Goal: Information Seeking & Learning: Learn about a topic

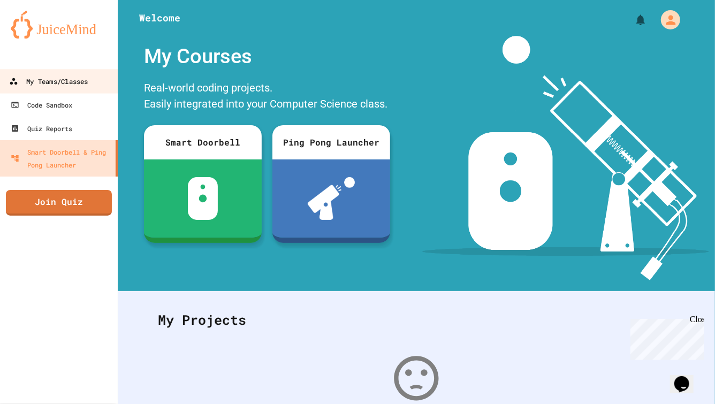
click at [79, 89] on link "My Teams/Classes" at bounding box center [59, 81] width 122 height 24
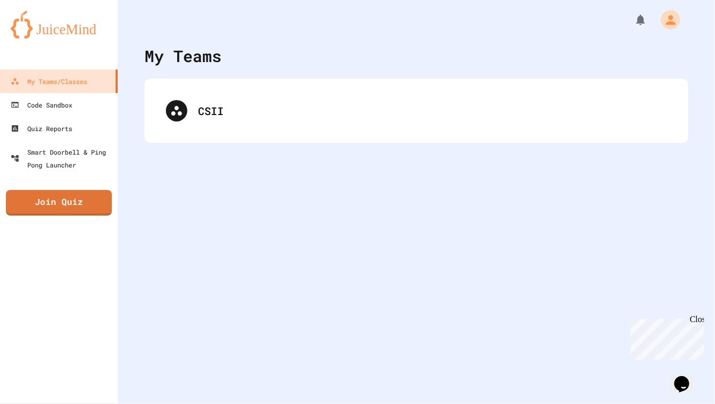
click at [227, 140] on div "CSII" at bounding box center [417, 111] width 544 height 64
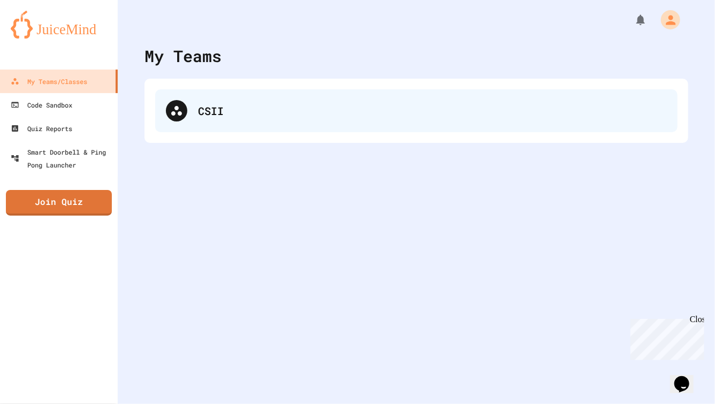
click at [228, 117] on div "CSII" at bounding box center [432, 111] width 469 height 16
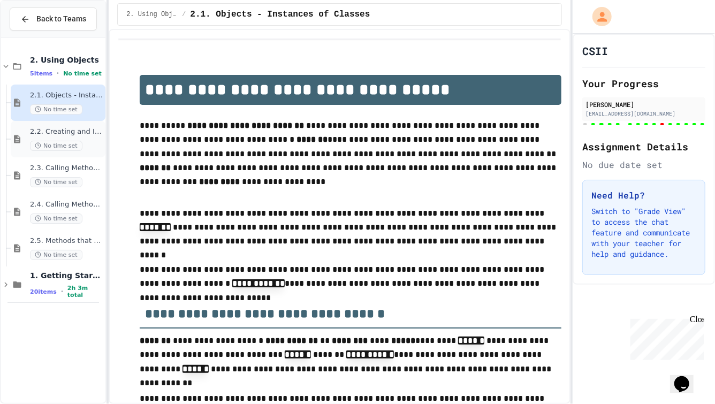
click at [86, 131] on span "2.2. Creating and Initializing Objects: Constructors" at bounding box center [66, 131] width 73 height 9
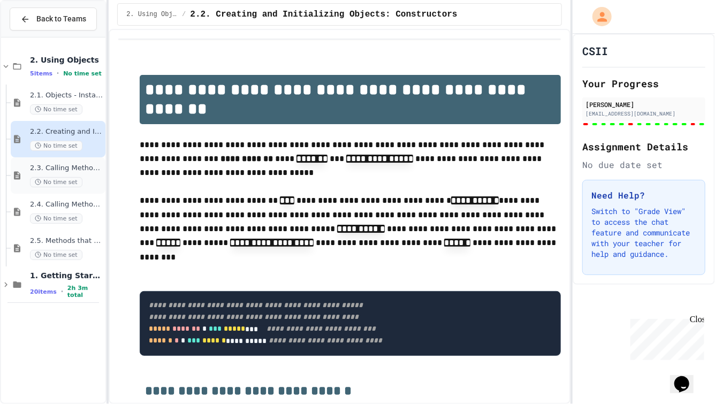
click at [88, 178] on div "No time set" at bounding box center [66, 182] width 73 height 10
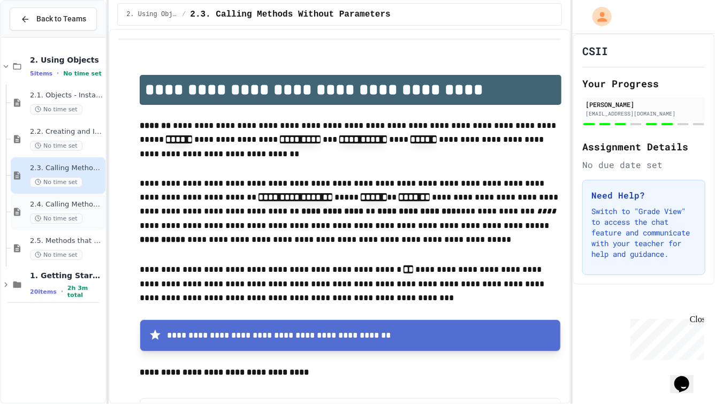
click at [86, 205] on span "2.4. Calling Methods With Parameters" at bounding box center [66, 204] width 73 height 9
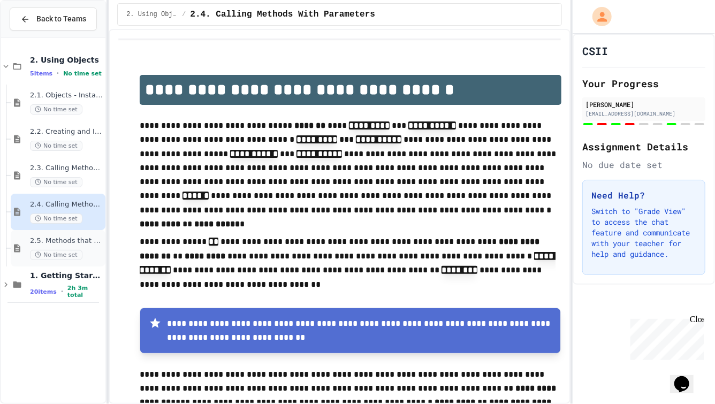
click at [78, 238] on span "2.5. Methods that Return Values" at bounding box center [66, 241] width 73 height 9
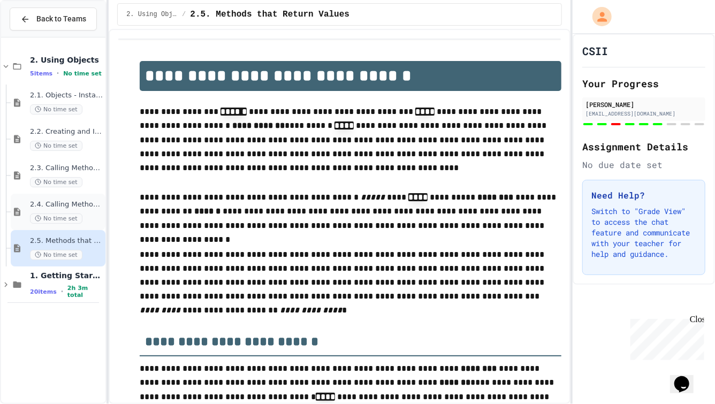
click at [89, 212] on div "2.4. Calling Methods With Parameters No time set" at bounding box center [66, 212] width 73 height 24
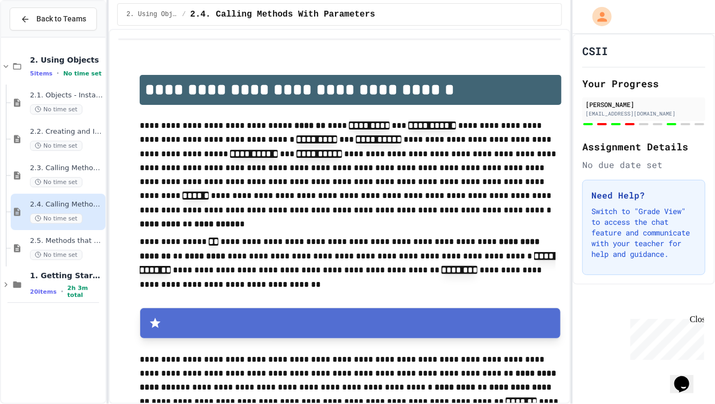
click at [92, 181] on div "No time set" at bounding box center [66, 182] width 73 height 10
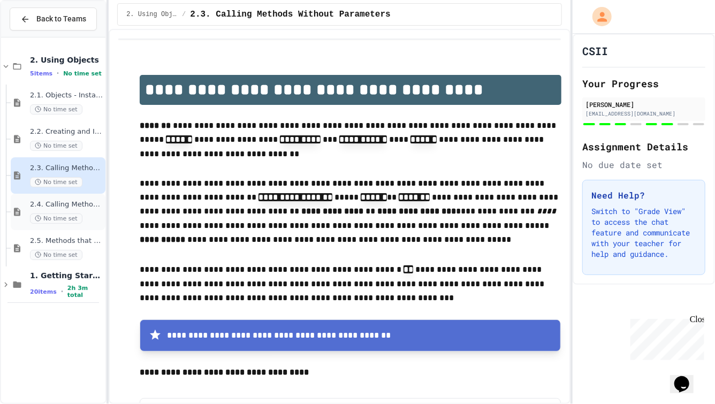
click at [86, 209] on div "2.4. Calling Methods With Parameters No time set" at bounding box center [66, 212] width 73 height 24
